Goal: Task Accomplishment & Management: Manage account settings

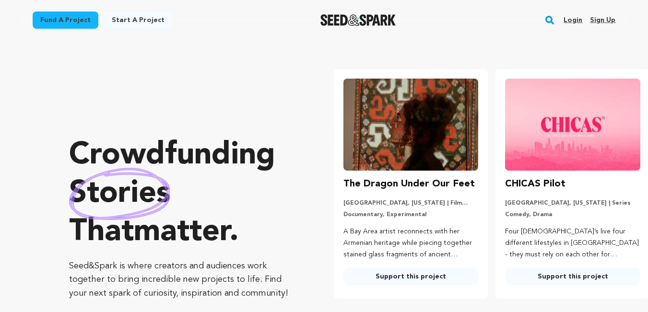
scroll to position [0, 170]
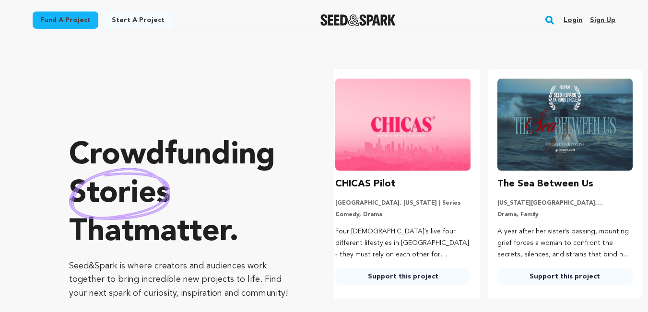
click at [576, 21] on link "Login" at bounding box center [573, 19] width 19 height 15
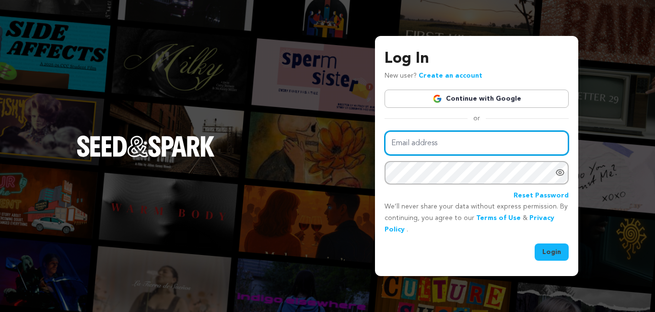
type input "mrvagre.g@gmail.com"
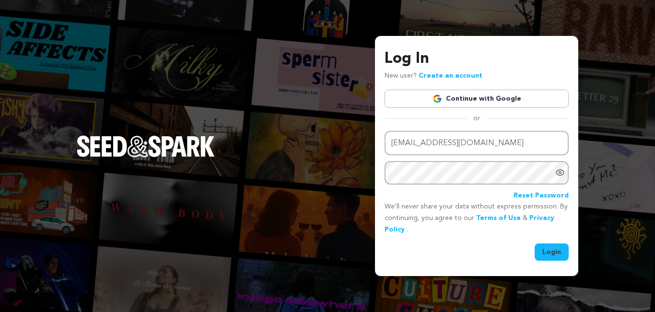
click at [553, 249] on button "Login" at bounding box center [552, 252] width 34 height 17
